Goal: Information Seeking & Learning: Learn about a topic

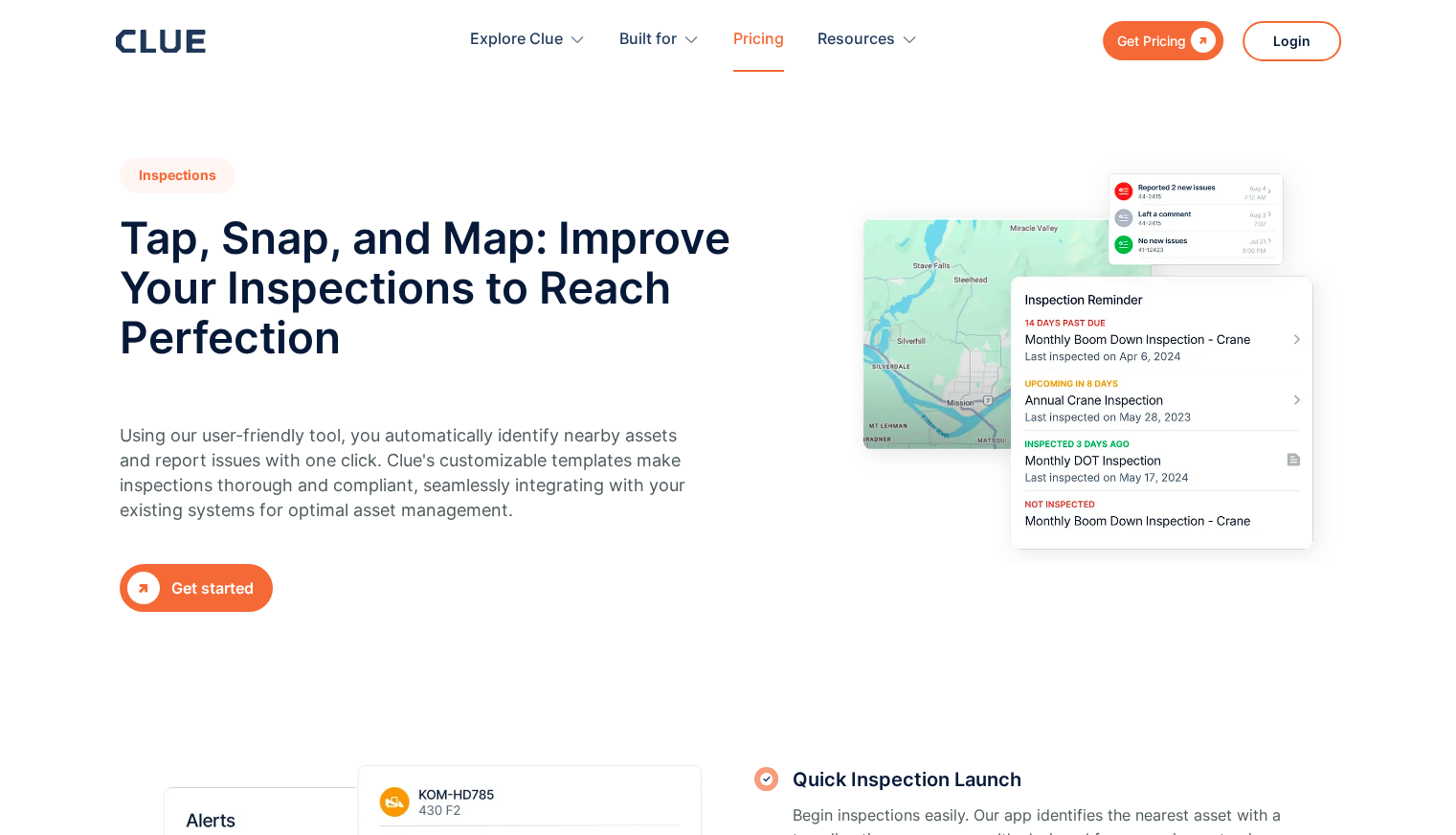
click at [752, 43] on link "Pricing" at bounding box center [758, 40] width 51 height 60
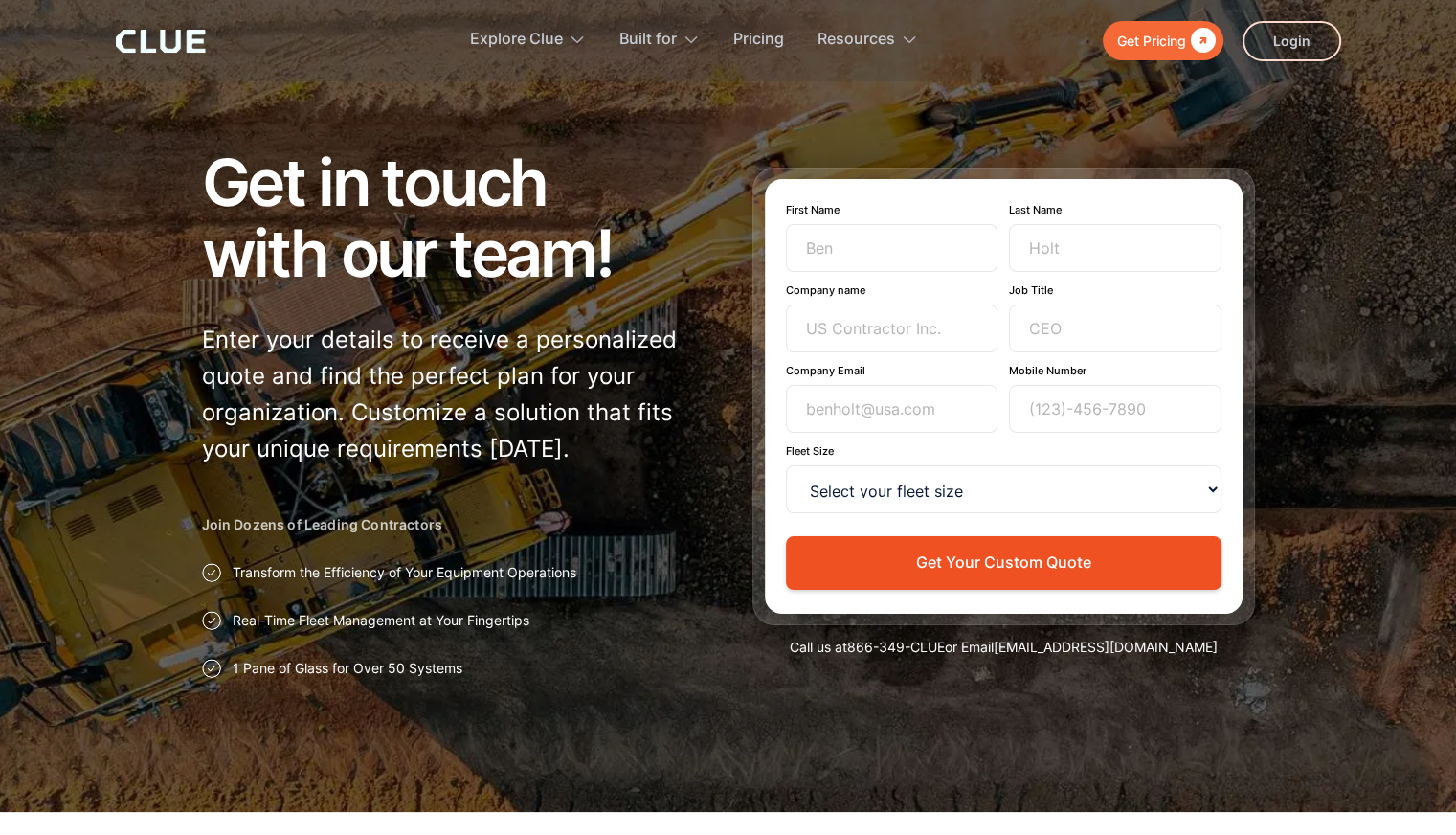
scroll to position [11, 0]
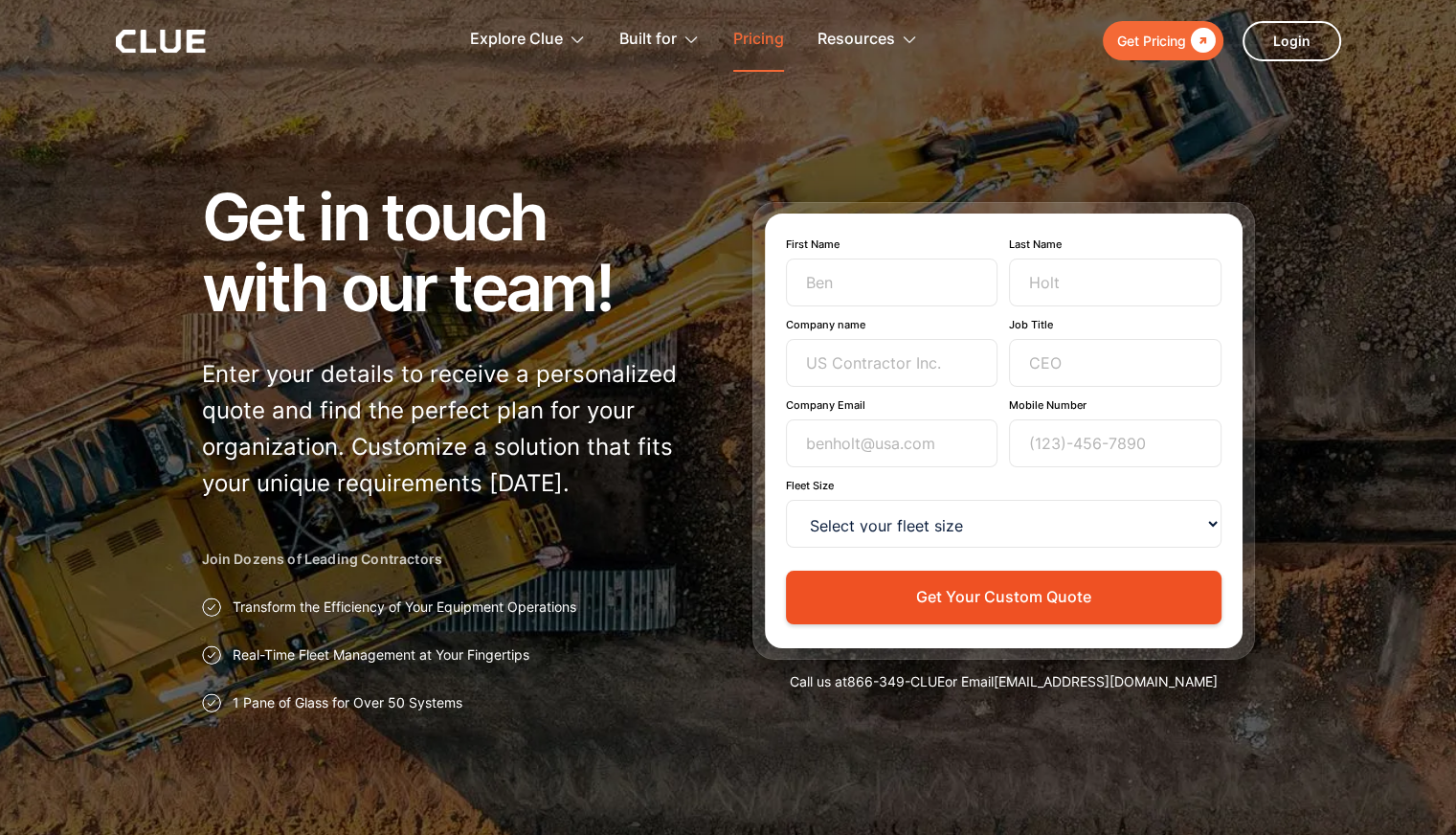
click at [762, 38] on link "Pricing" at bounding box center [758, 40] width 51 height 60
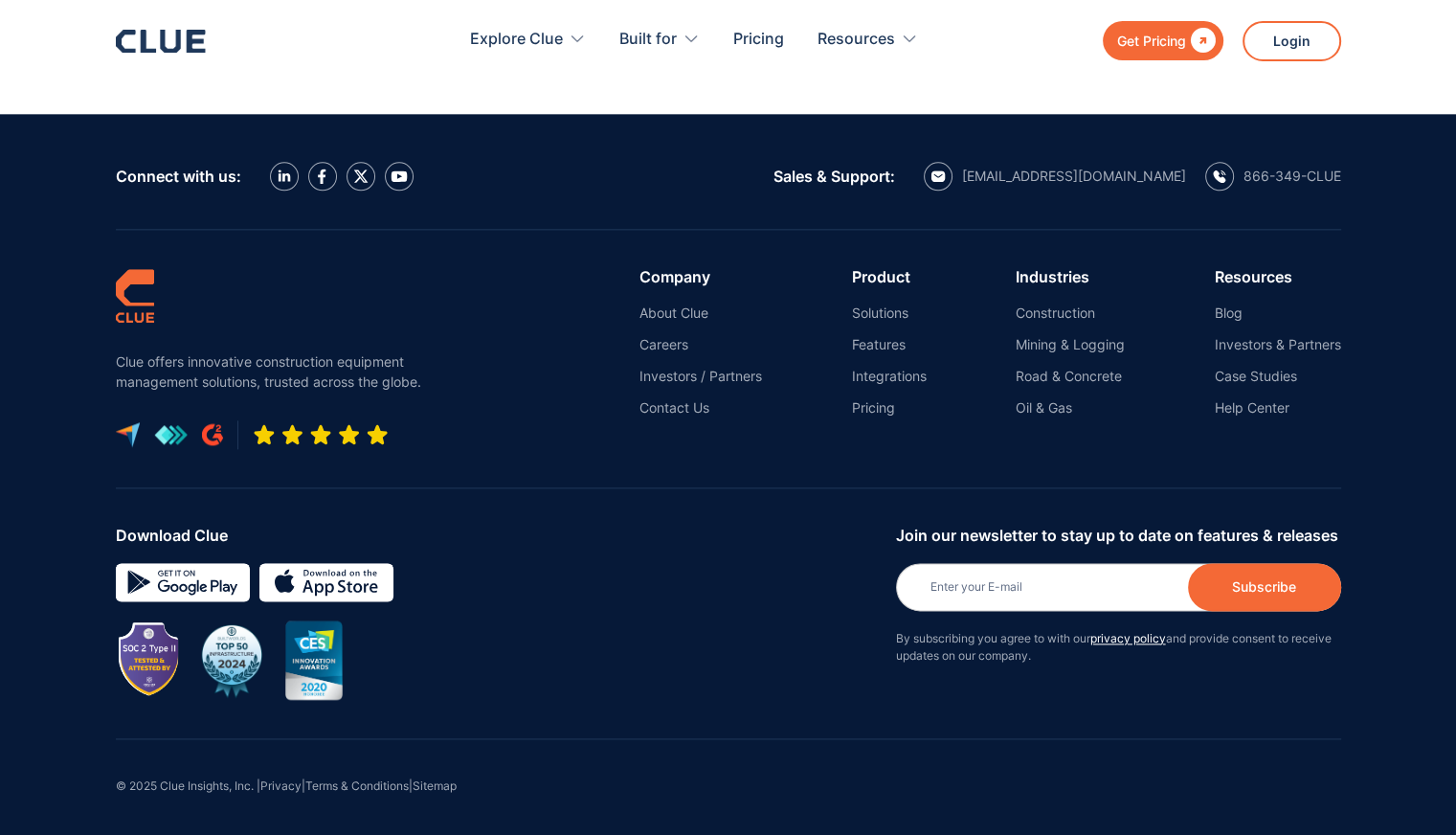
scroll to position [2297, 0]
